Goal: Task Accomplishment & Management: Manage account settings

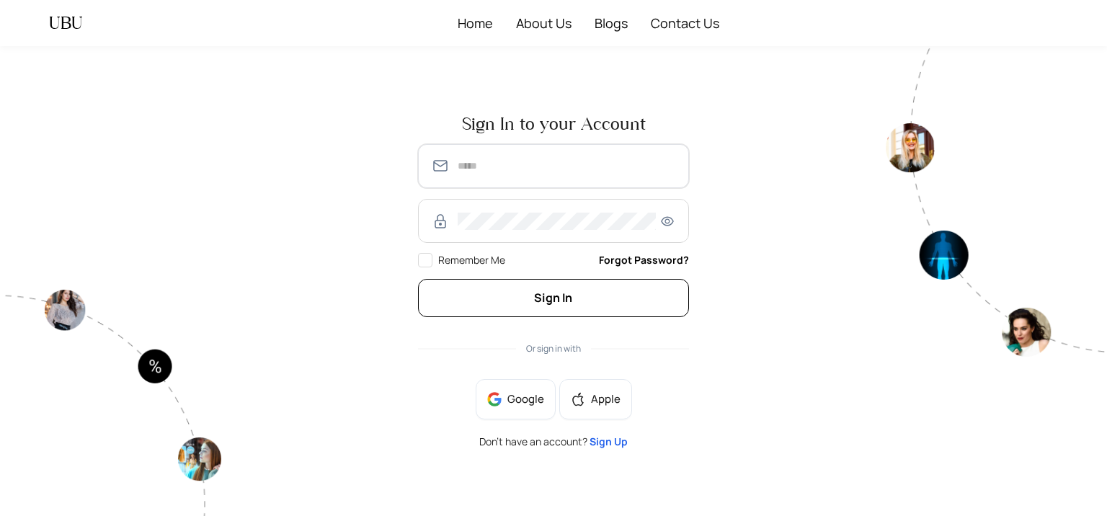
type input "**********"
click at [489, 286] on button "Sign In" at bounding box center [553, 298] width 271 height 38
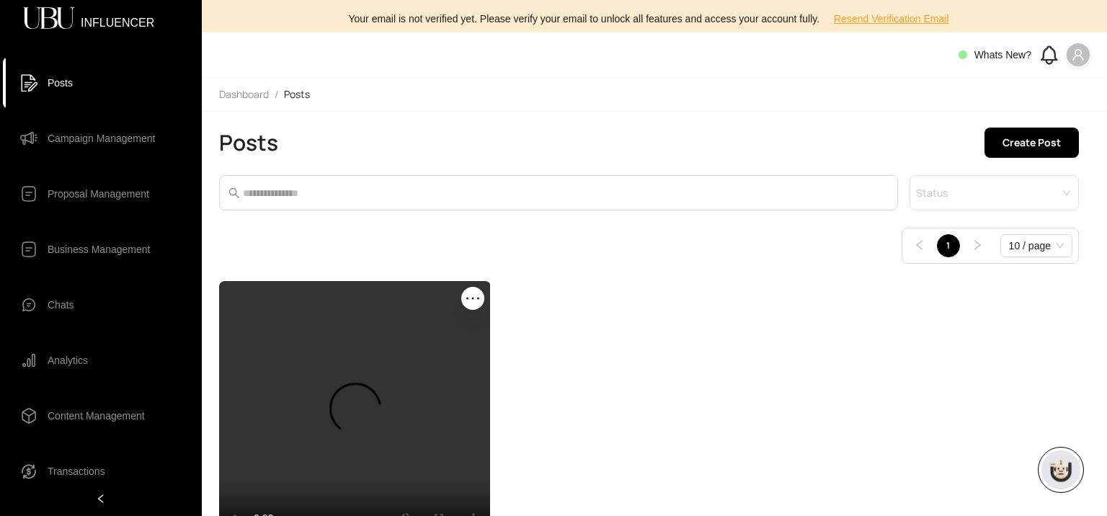
click at [1075, 61] on icon "user" at bounding box center [1078, 54] width 13 height 13
click at [1029, 106] on span "Connected Account" at bounding box center [1034, 107] width 87 height 16
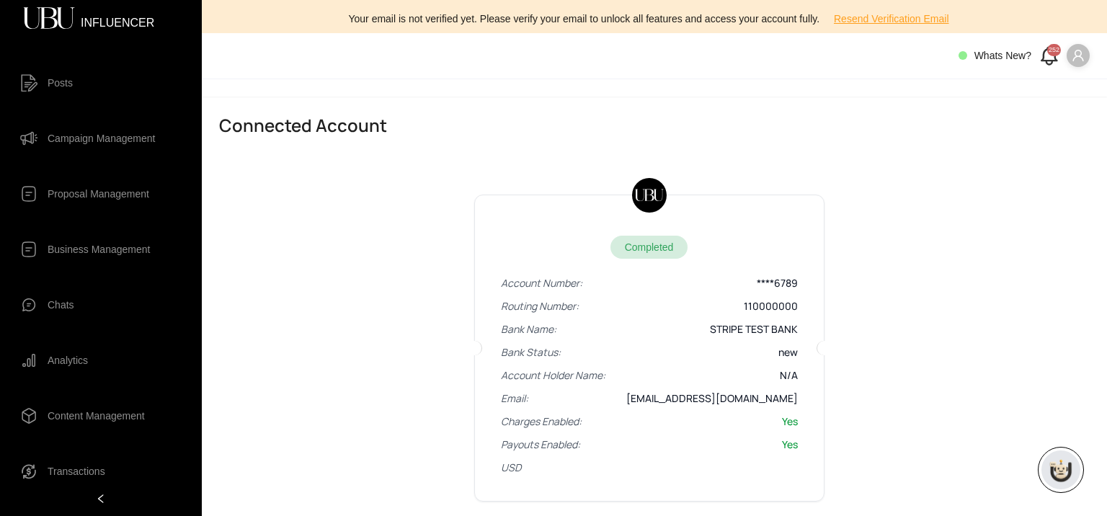
scroll to position [26, 0]
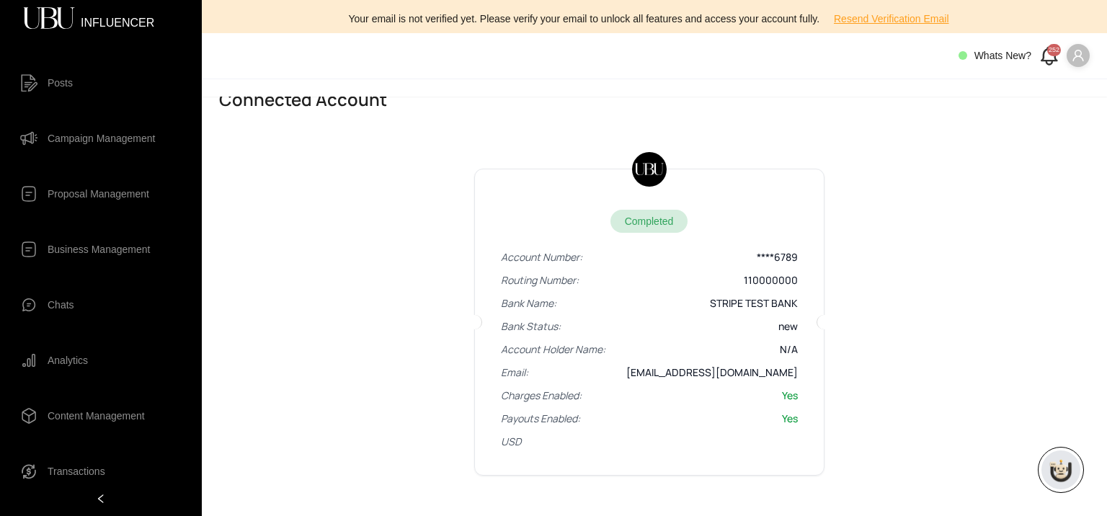
click at [677, 400] on li "Charges Enabled: Yes" at bounding box center [649, 395] width 297 height 14
click at [1075, 57] on icon "user" at bounding box center [1077, 56] width 11 height 12
click at [1014, 112] on span "Connected Account" at bounding box center [1034, 107] width 87 height 16
drag, startPoint x: 1074, startPoint y: 60, endPoint x: 1076, endPoint y: 76, distance: 16.6
click at [1076, 76] on header "Whats New? 252" at bounding box center [654, 56] width 905 height 46
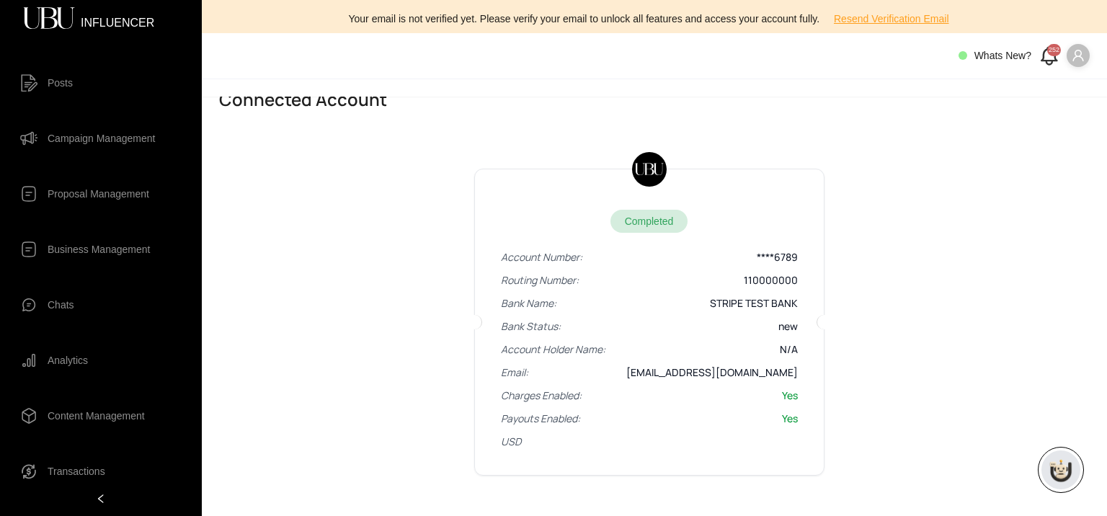
click at [1076, 76] on header "Whats New? 252" at bounding box center [654, 56] width 905 height 46
click at [1076, 66] on span at bounding box center [1078, 55] width 23 height 23
click at [1049, 132] on span "Logout" at bounding box center [1034, 131] width 87 height 16
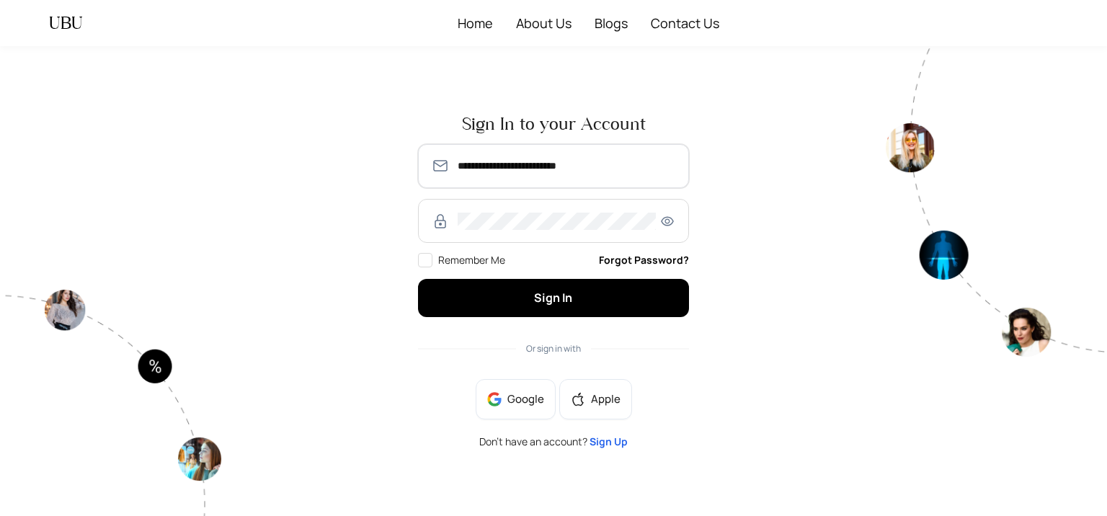
click at [559, 167] on input "**********" at bounding box center [567, 165] width 218 height 17
click at [550, 171] on input "**********" at bounding box center [567, 165] width 218 height 17
click at [483, 164] on input "**********" at bounding box center [567, 165] width 218 height 17
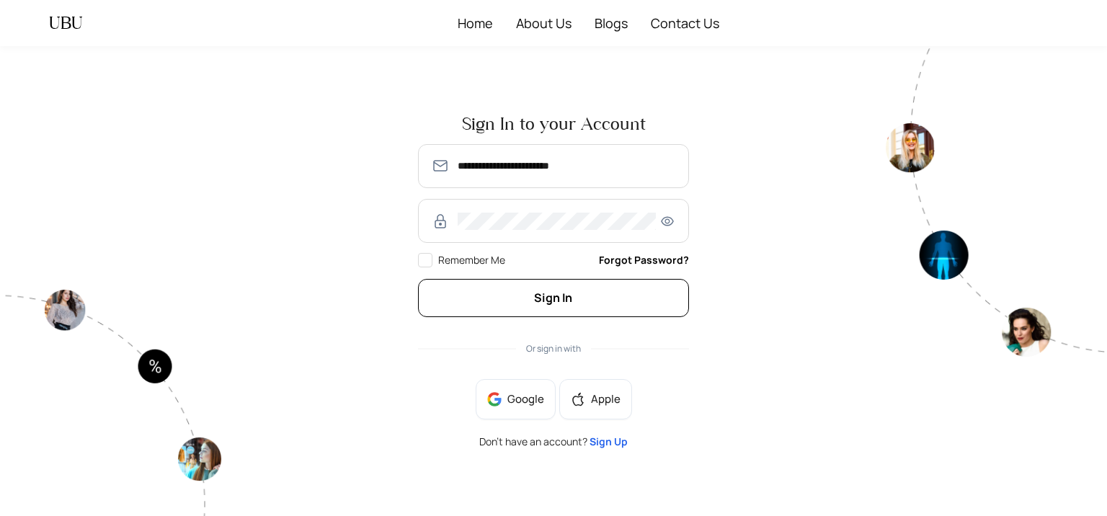
type input "**********"
click at [512, 300] on button "Sign In" at bounding box center [553, 298] width 271 height 38
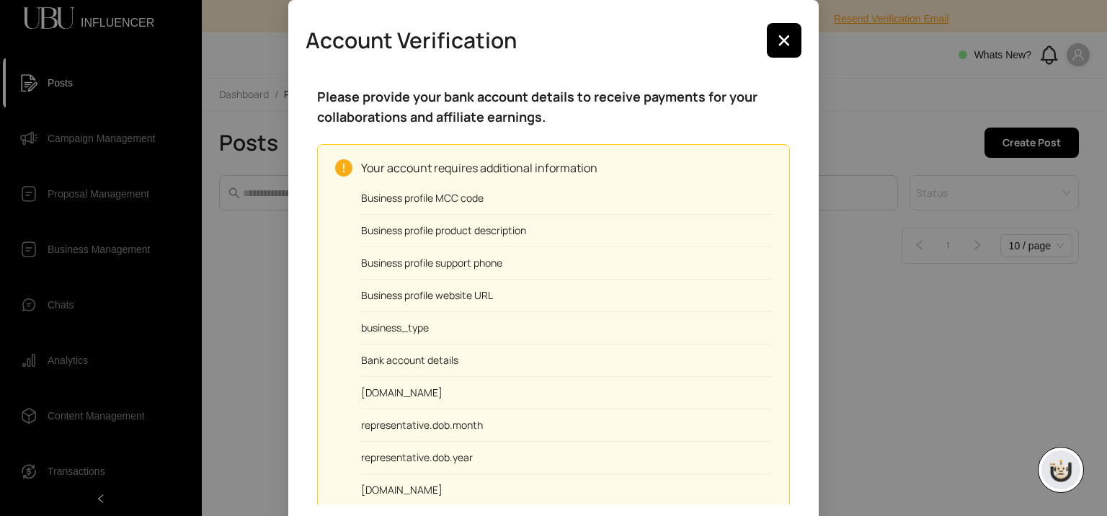
click at [530, 99] on h5 "Please provide your bank account details to receive payments for your collabora…" at bounding box center [553, 106] width 473 height 40
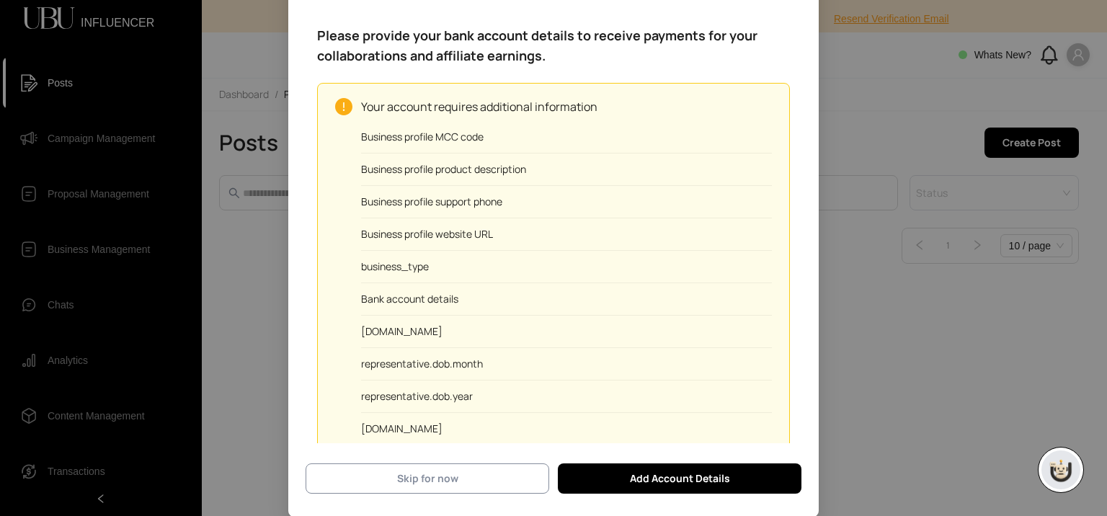
click at [445, 492] on button "Skip for now" at bounding box center [428, 478] width 244 height 30
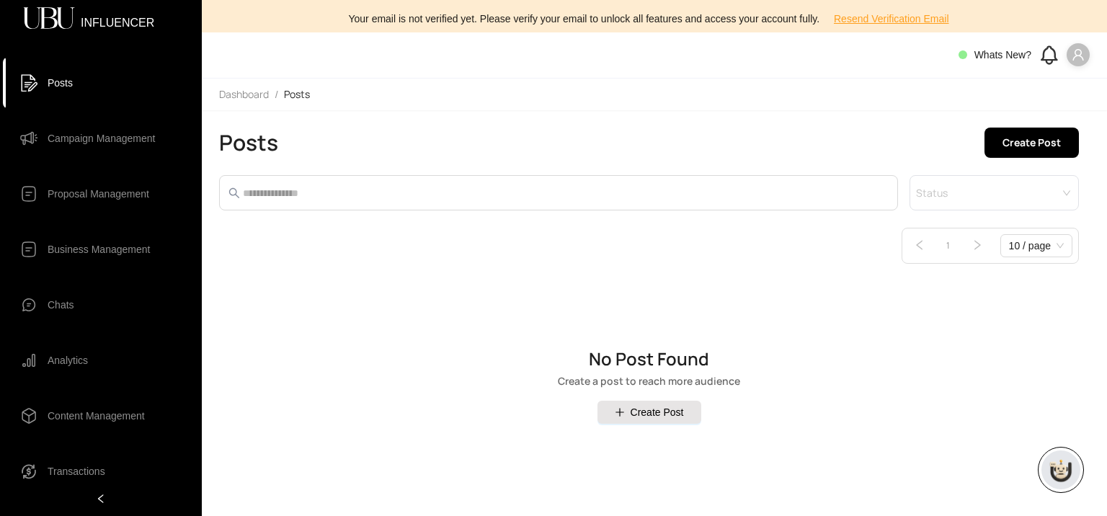
click at [1085, 66] on div "Whats New?" at bounding box center [1023, 55] width 131 height 24
click at [1075, 57] on icon "user" at bounding box center [1077, 55] width 11 height 12
click at [1055, 109] on span "Connected Account" at bounding box center [1034, 107] width 87 height 16
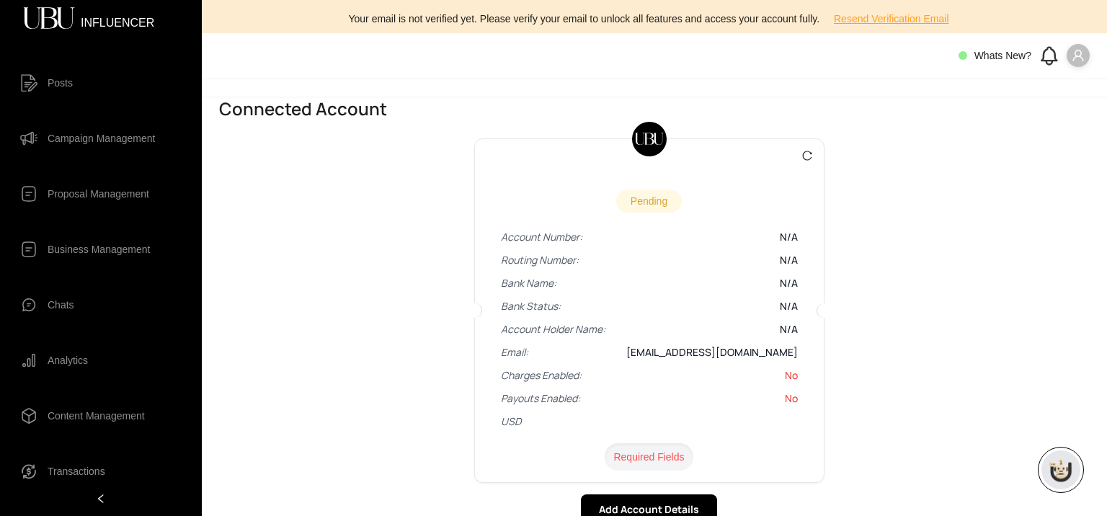
scroll to position [26, 0]
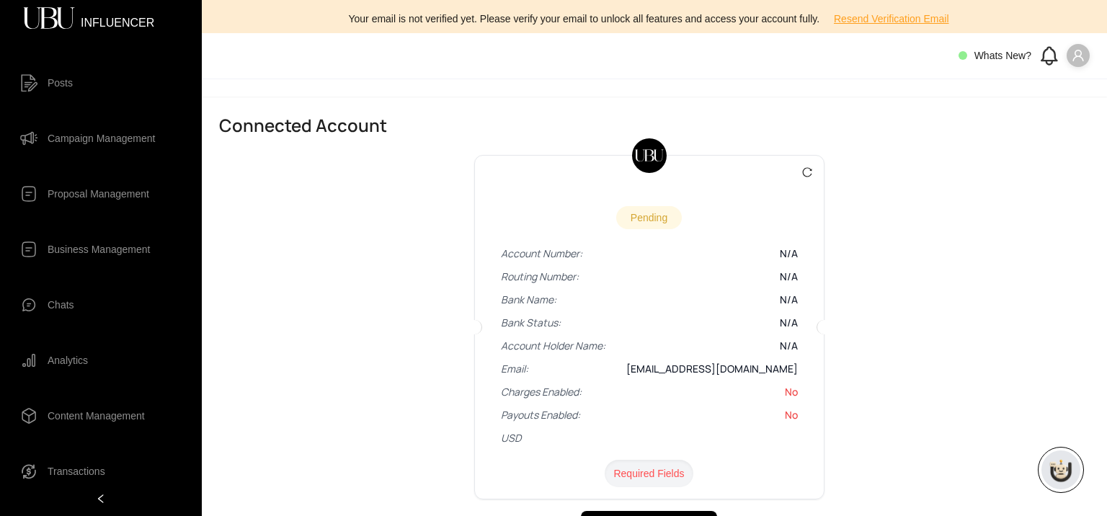
click at [951, 156] on div "pending Account Number: N/A Routing Number: N/A Bank Name: N/A Bank Status: N/A…" at bounding box center [649, 348] width 860 height 388
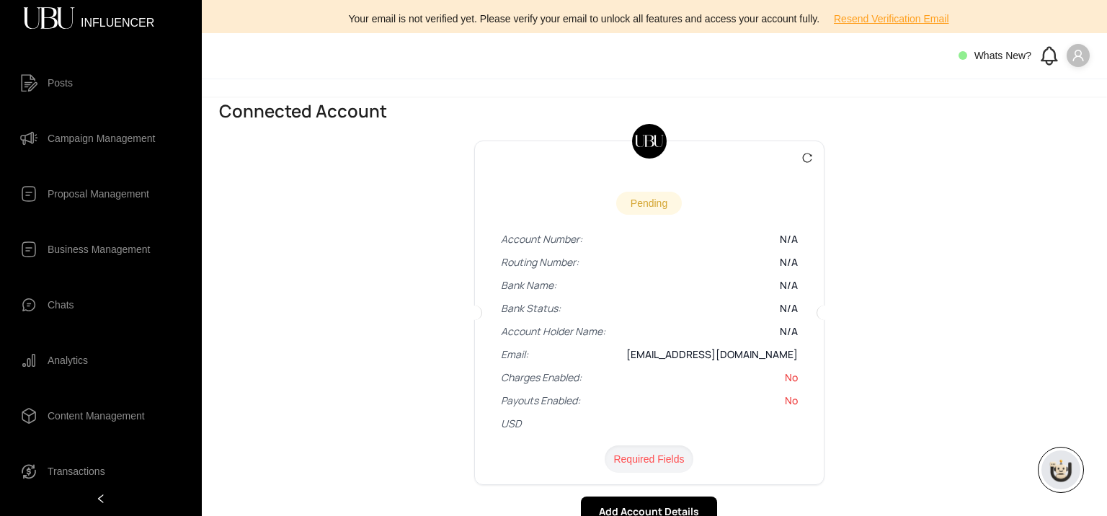
scroll to position [26, 0]
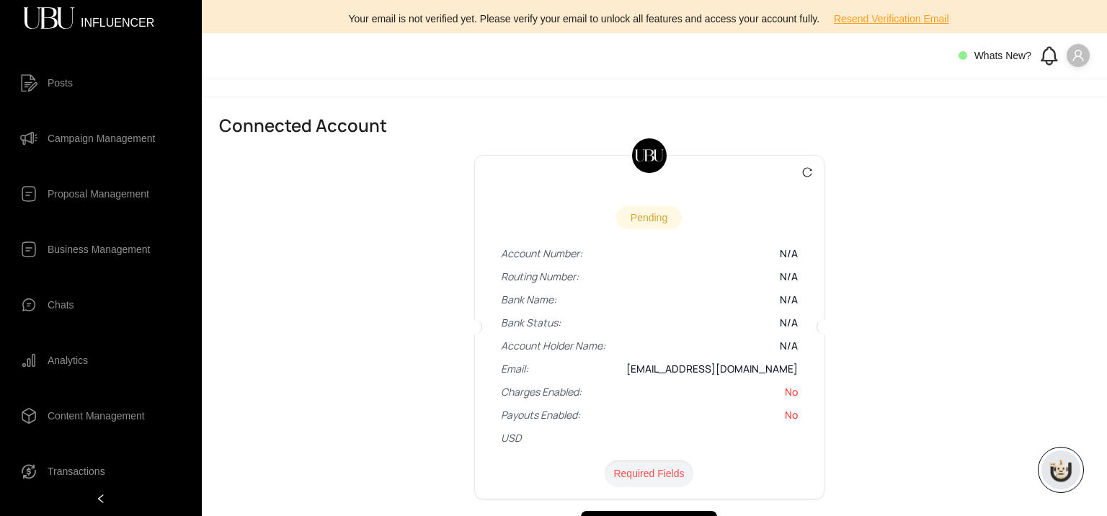
click at [801, 172] on div "pending Account Number: N/A Routing Number: N/A Bank Name: N/A Bank Status: N/A…" at bounding box center [649, 327] width 350 height 344
click at [806, 172] on icon "reload" at bounding box center [807, 172] width 10 height 10
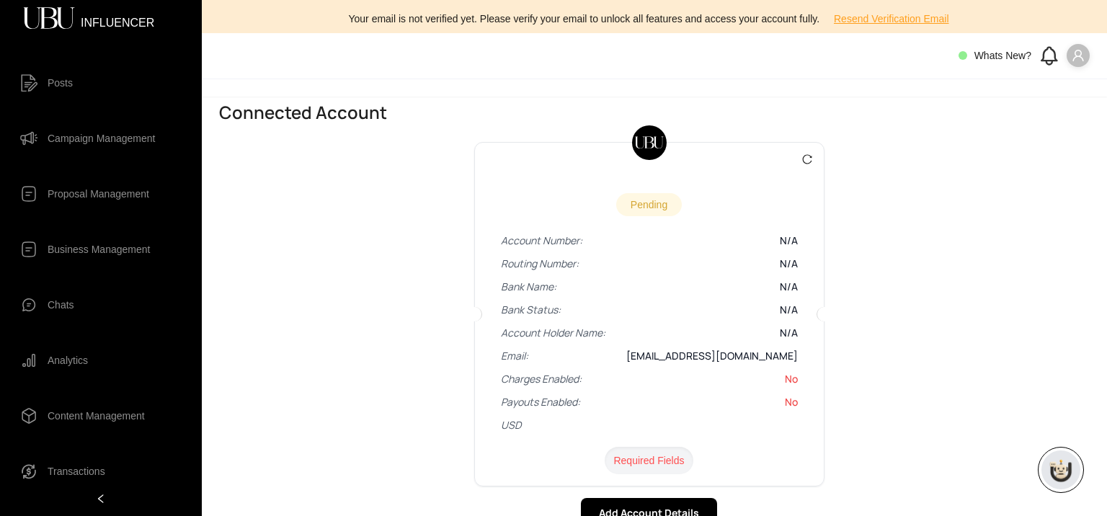
scroll to position [26, 0]
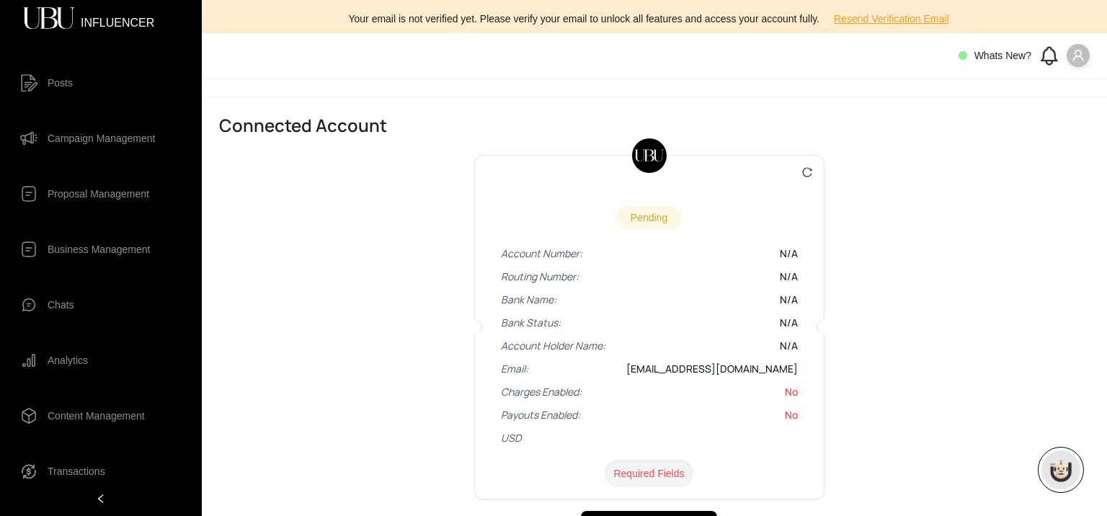
click at [277, 94] on div at bounding box center [654, 87] width 905 height 17
